Goal: Find specific page/section: Find specific page/section

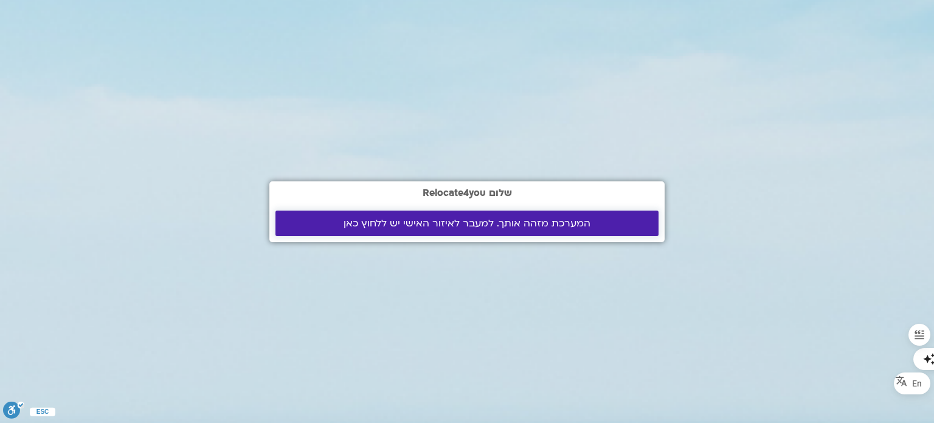
click at [341, 223] on span "המערכת מזהה אותך. למעבר לאיזור האישי יש ללחוץ כאן" at bounding box center [467, 223] width 354 height 11
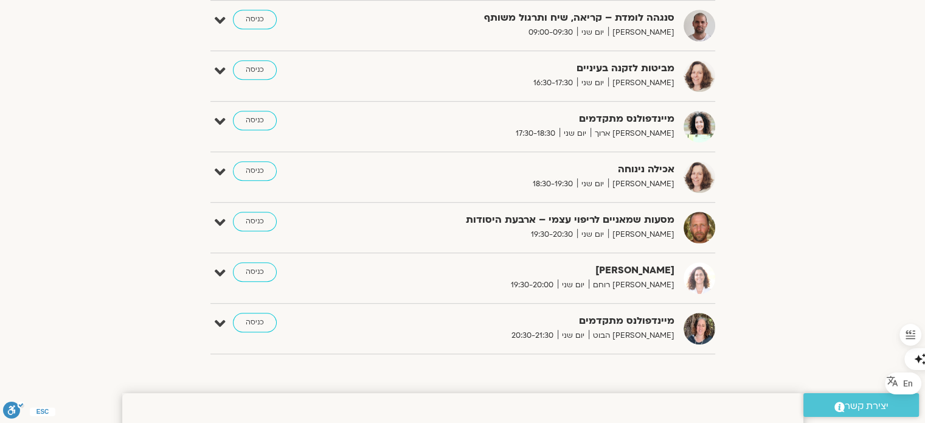
scroll to position [681, 0]
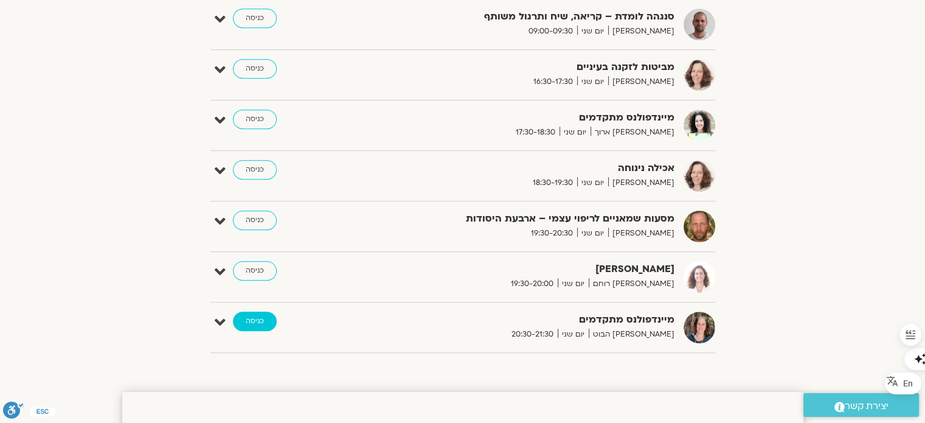
click at [248, 319] on link "כניסה" at bounding box center [255, 320] width 44 height 19
